Goal: Navigation & Orientation: Find specific page/section

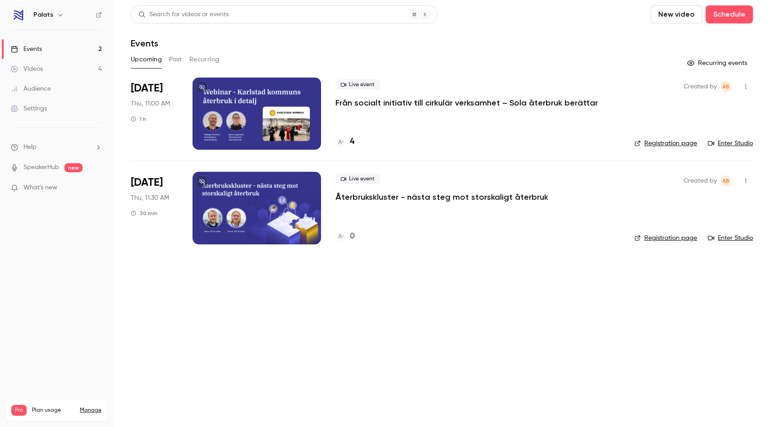
click at [384, 104] on p "Från socialt initiativ till cirkulär verksamhet – Sola återbruk berättar" at bounding box center [466, 102] width 262 height 11
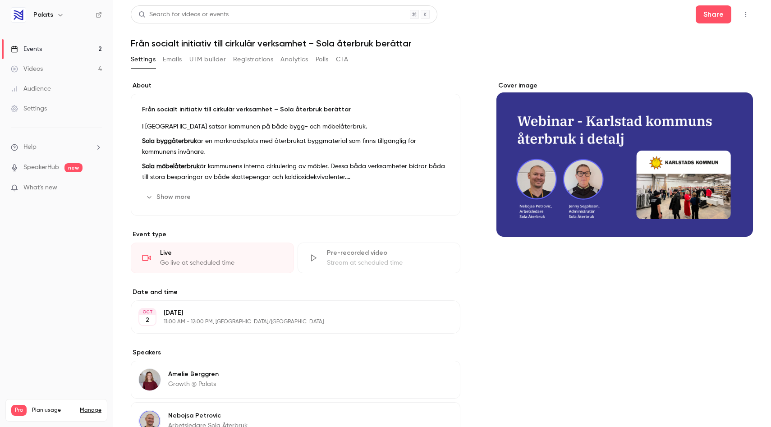
click at [247, 65] on button "Registrations" at bounding box center [253, 59] width 40 height 14
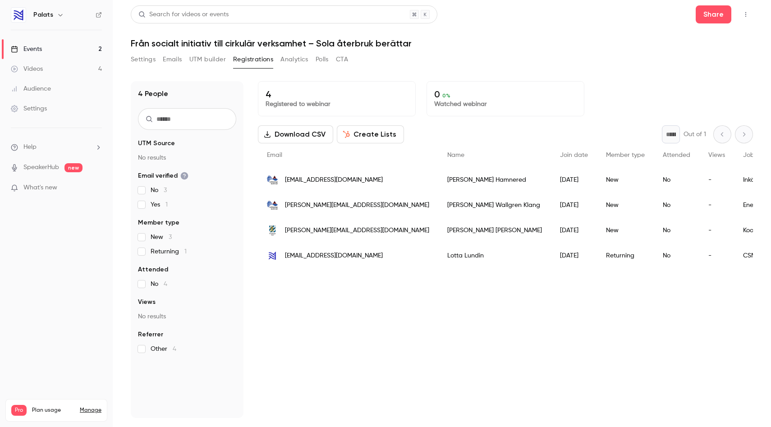
click at [46, 68] on link "Videos 4" at bounding box center [56, 69] width 113 height 20
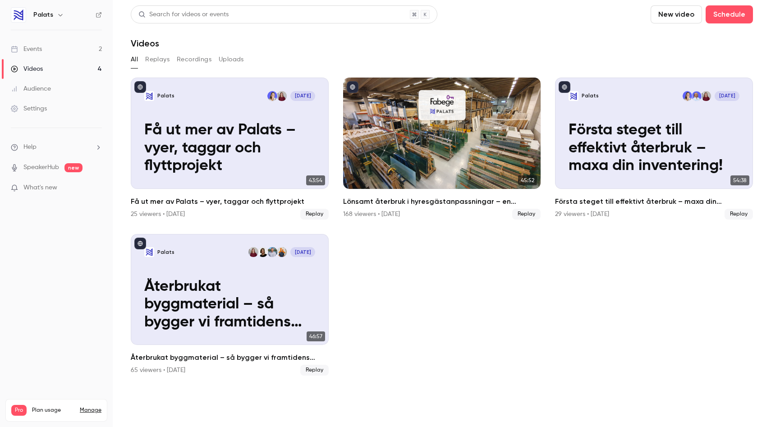
click at [39, 50] on div "Events" at bounding box center [26, 49] width 31 height 9
